Goal: Task Accomplishment & Management: Manage account settings

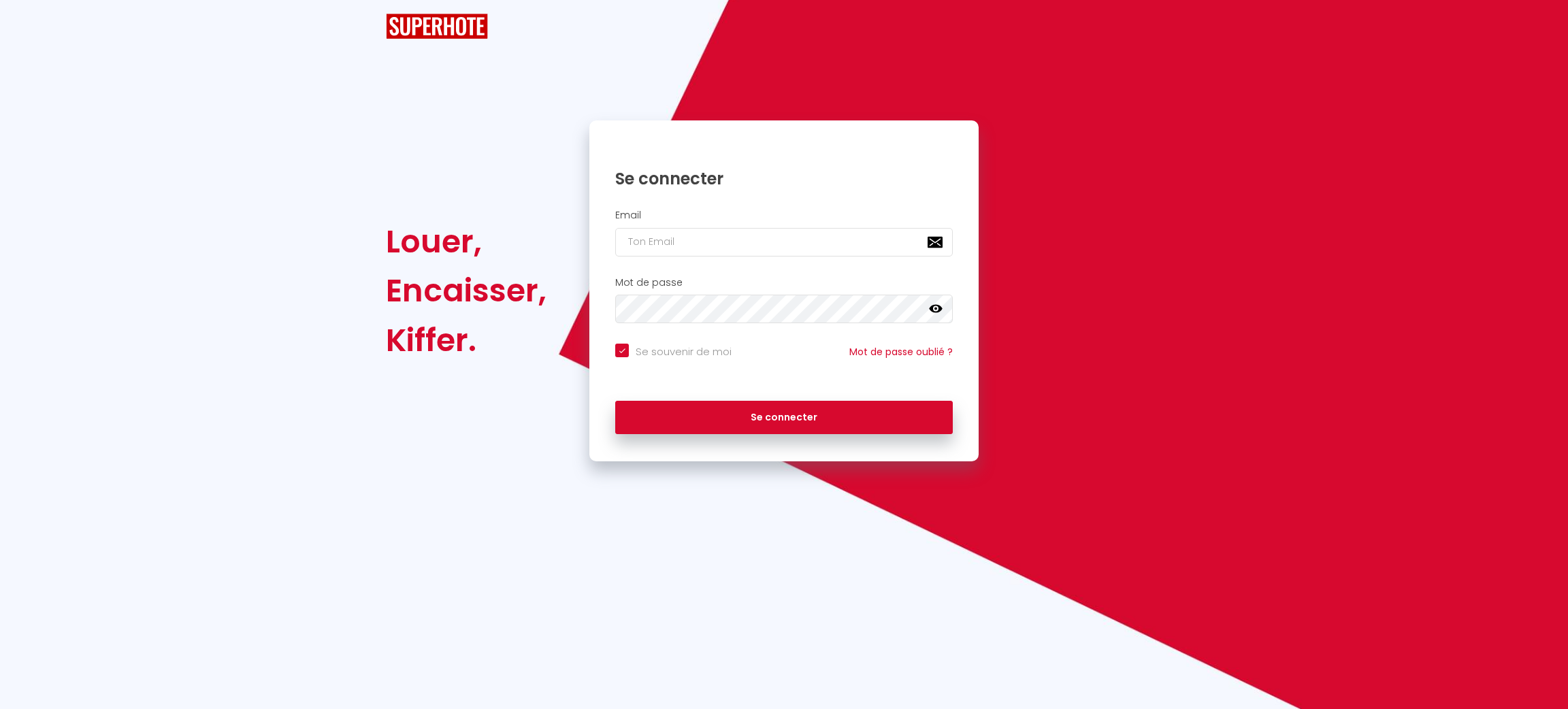
checkbox input "true"
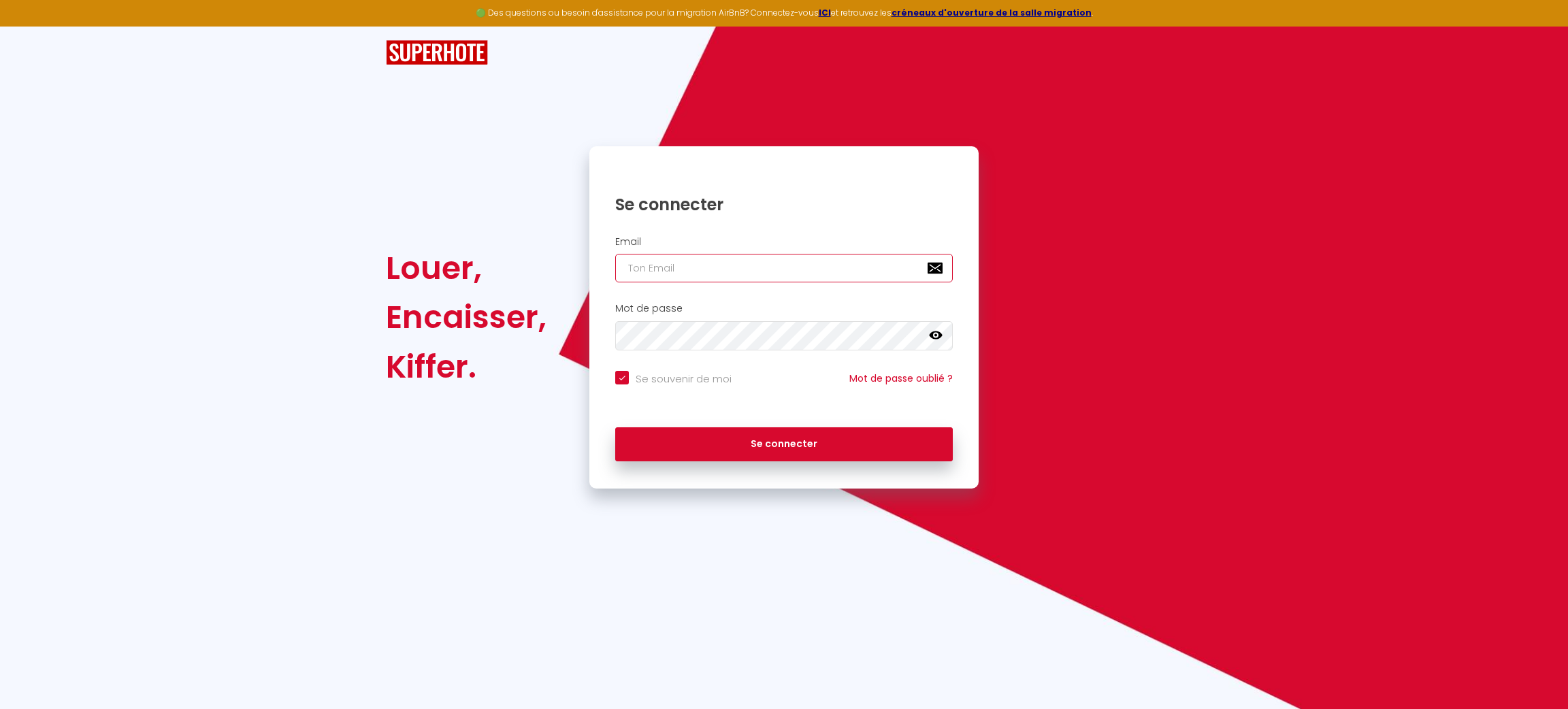
type input "[PERSON_NAME][EMAIL_ADDRESS][DOMAIN_NAME]"
checkbox input "true"
click at [759, 280] on input "[PERSON_NAME][EMAIL_ADDRESS][DOMAIN_NAME]" at bounding box center [783, 268] width 337 height 29
type input "[PERSON_NAME][EMAIL_ADDRESS][DOMAIN_NAME]"
checkbox input "true"
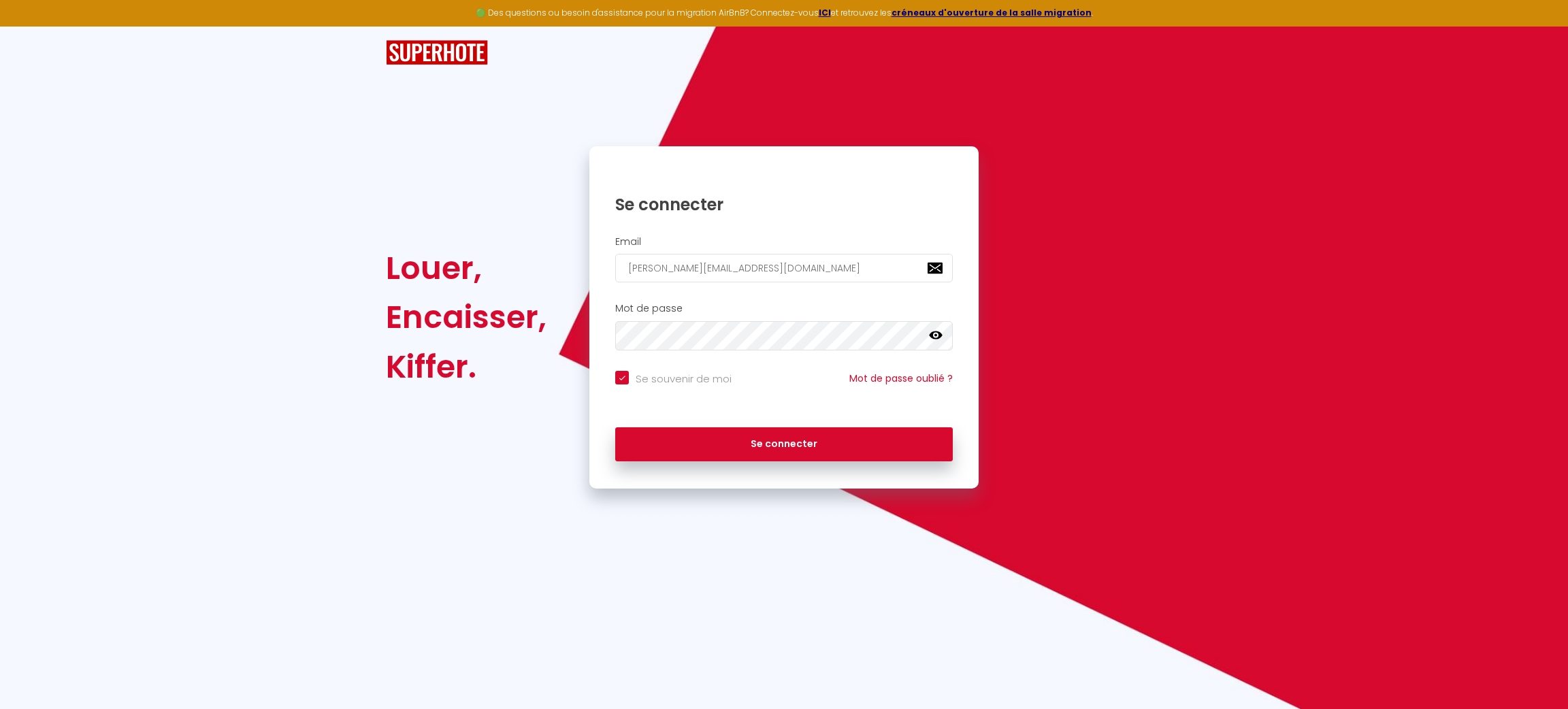
click at [767, 270] on input "patrice.guien@hop-lcd.com" at bounding box center [783, 268] width 337 height 29
type input "contact@adrconciergerie.fr"
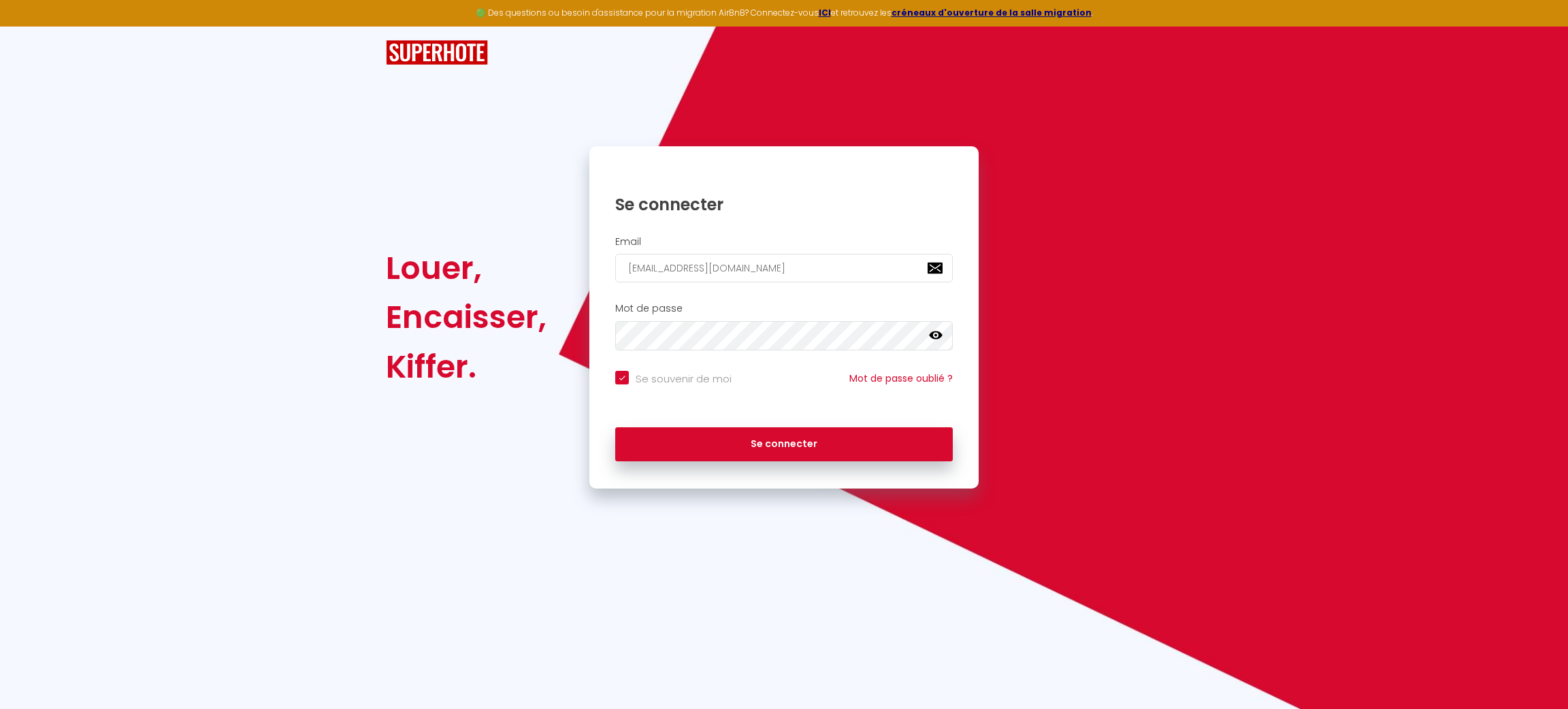
checkbox input "true"
type input "contact@adrconciergerie.fr"
click at [615, 427] on button "Se connecter" at bounding box center [783, 444] width 337 height 34
checkbox input "true"
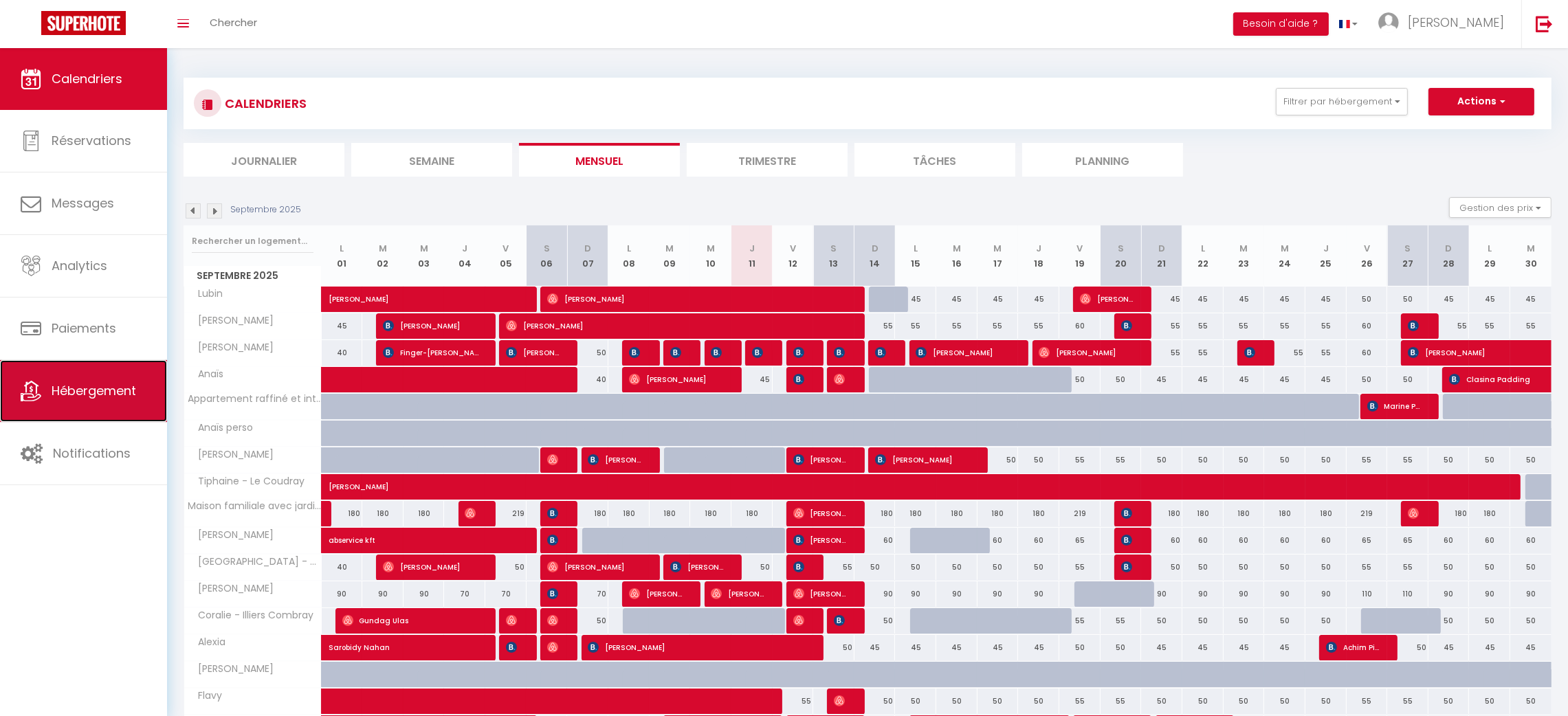
click at [80, 378] on link "Hébergement" at bounding box center [83, 390] width 167 height 62
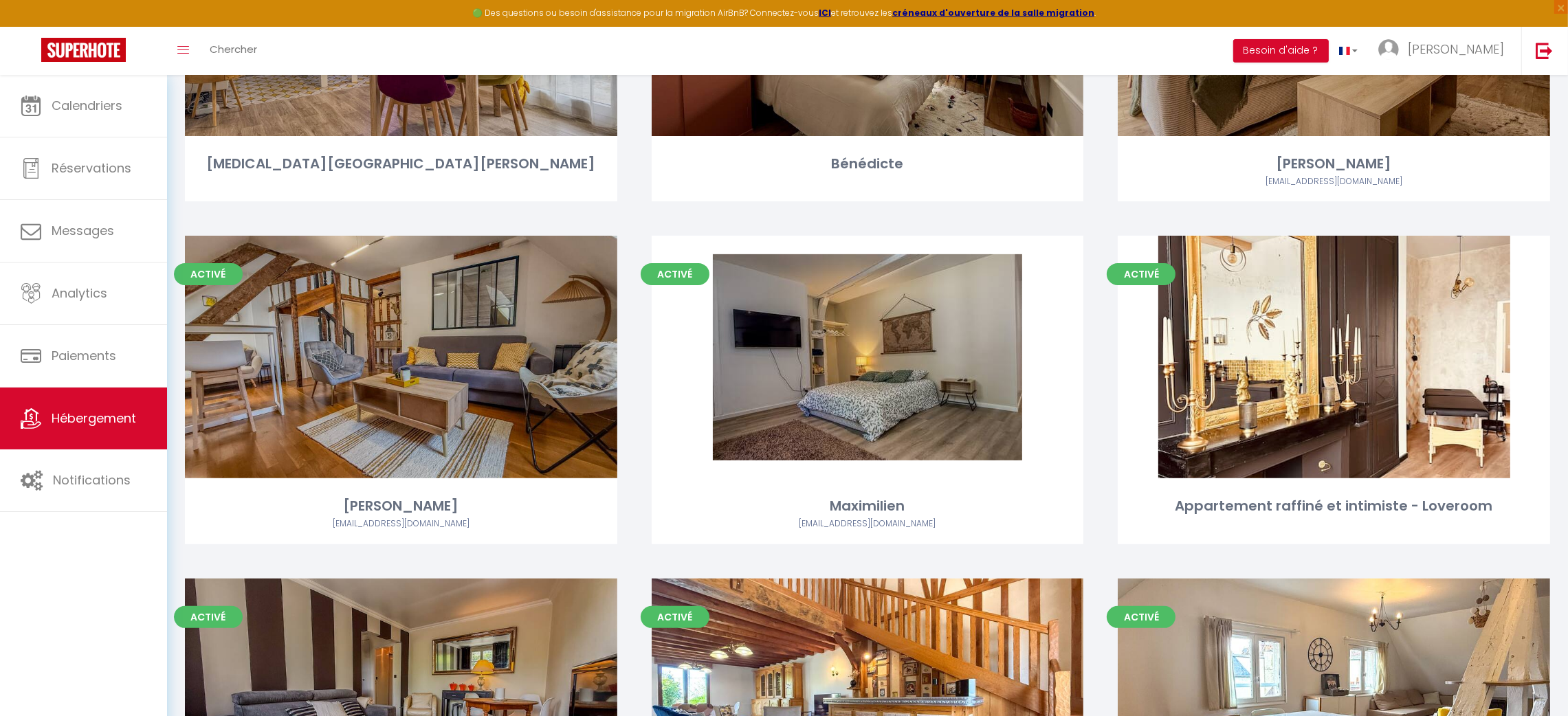
scroll to position [530, 0]
